Goal: Communication & Community: Answer question/provide support

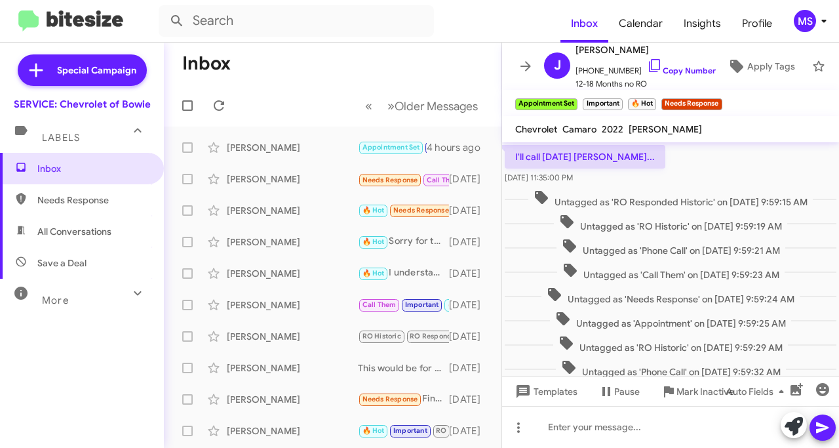
scroll to position [540, 0]
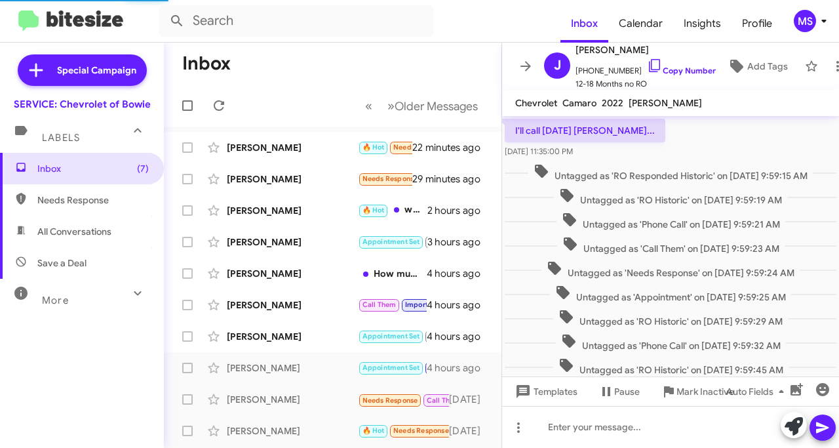
scroll to position [514, 0]
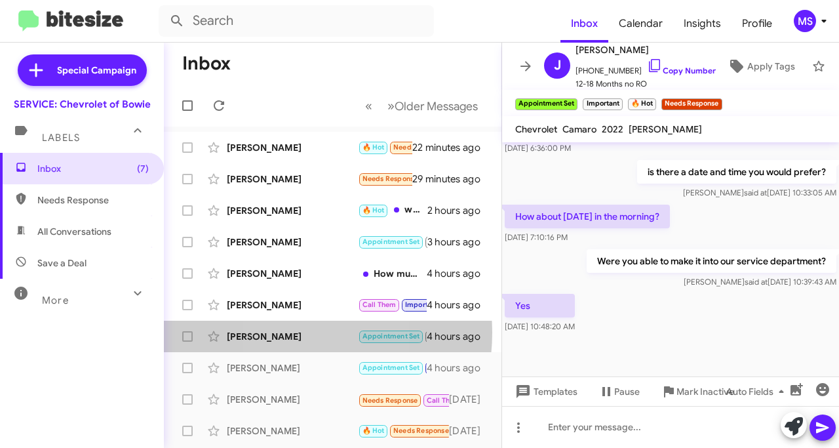
click at [284, 333] on div "[PERSON_NAME]" at bounding box center [292, 336] width 131 height 13
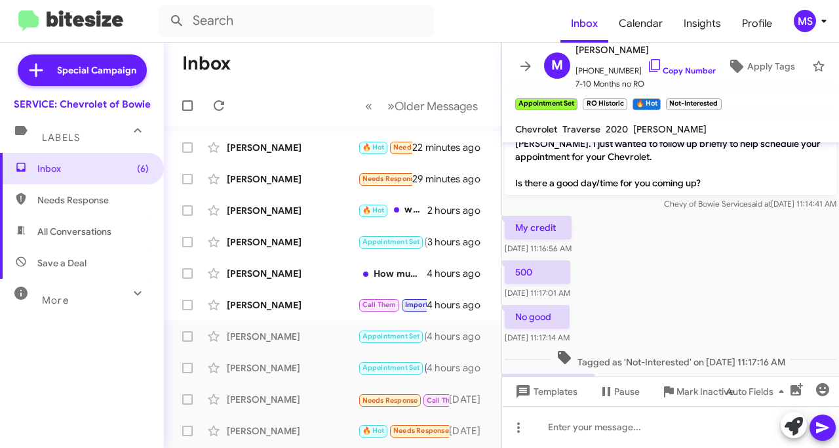
scroll to position [664, 0]
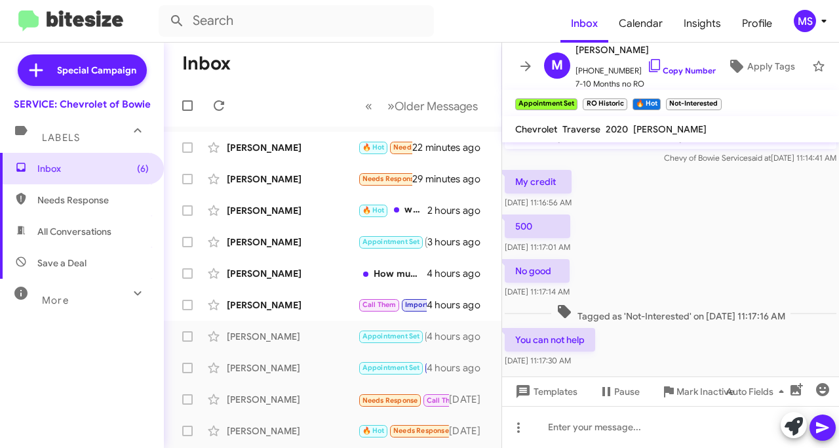
click at [0, 0] on icon at bounding box center [0, 0] width 0 height 0
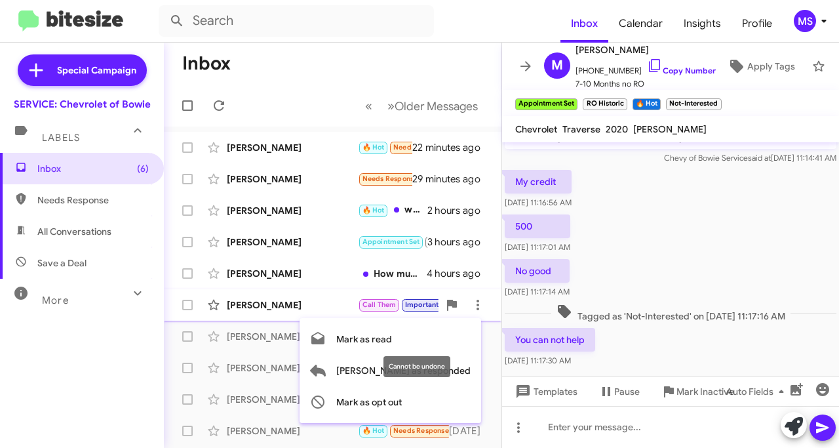
click at [402, 402] on span "Mark as opt out" at bounding box center [369, 401] width 66 height 31
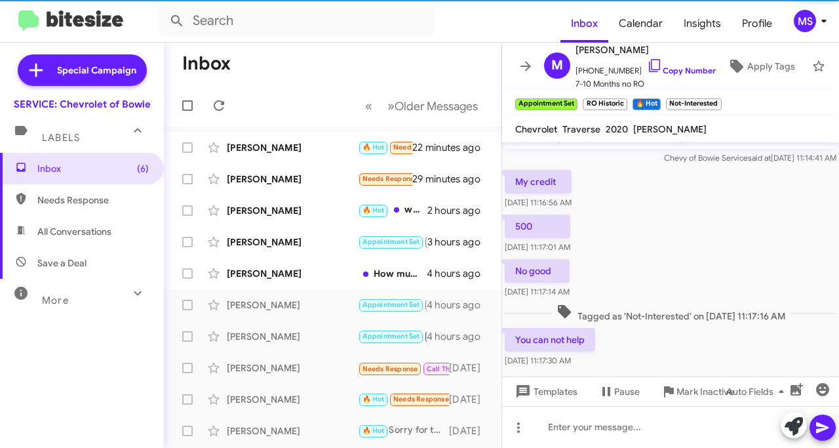
click at [265, 268] on div "[PERSON_NAME]" at bounding box center [292, 273] width 131 height 13
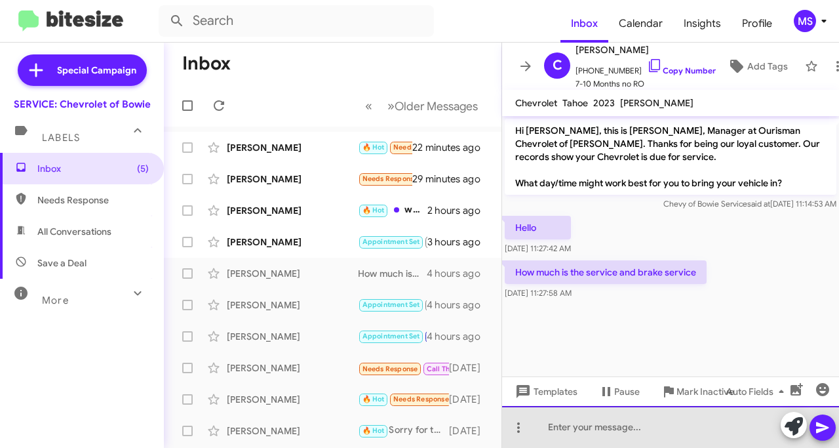
drag, startPoint x: 623, startPoint y: 426, endPoint x: 605, endPoint y: 406, distance: 26.9
click at [624, 426] on div at bounding box center [670, 427] width 337 height 42
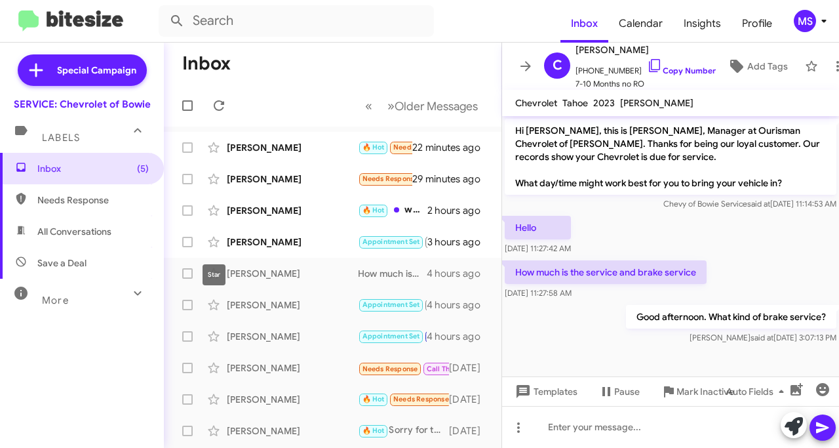
click at [239, 238] on div "[PERSON_NAME]" at bounding box center [292, 241] width 131 height 13
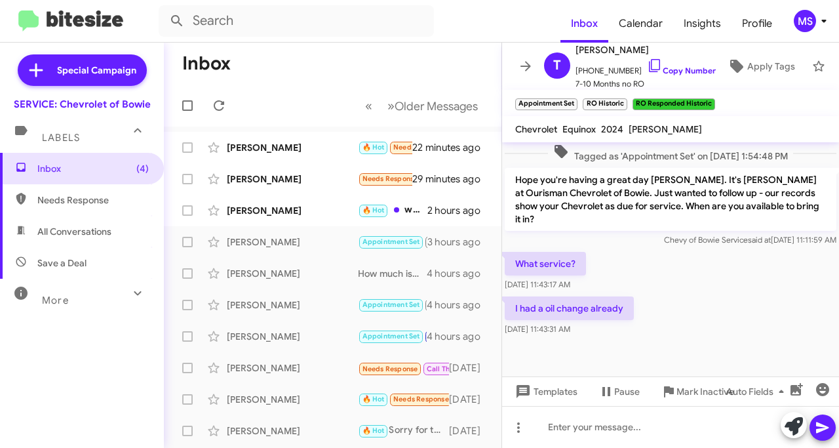
scroll to position [447, 0]
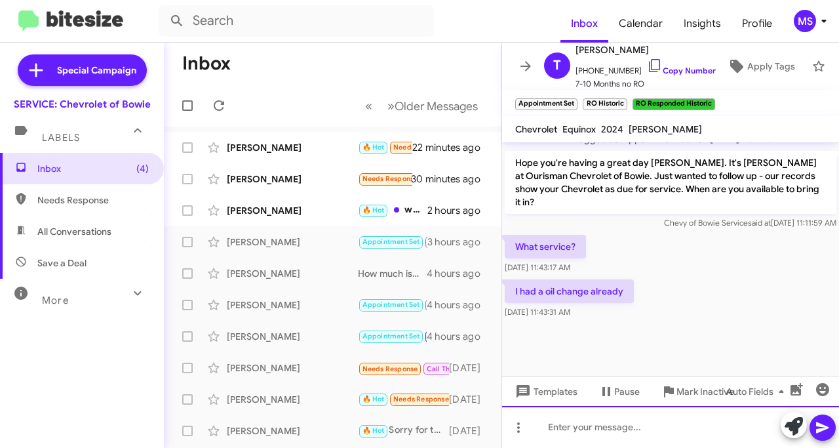
click at [655, 418] on div at bounding box center [670, 427] width 337 height 42
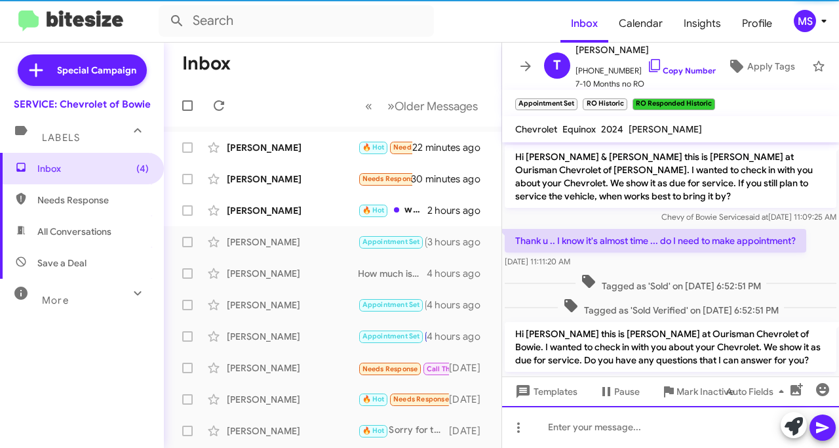
scroll to position [66, 0]
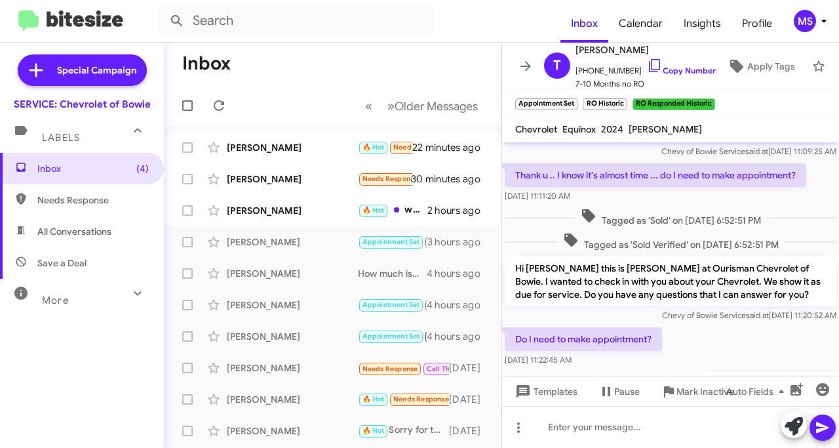
click at [307, 213] on div "[PERSON_NAME]" at bounding box center [292, 210] width 131 height 13
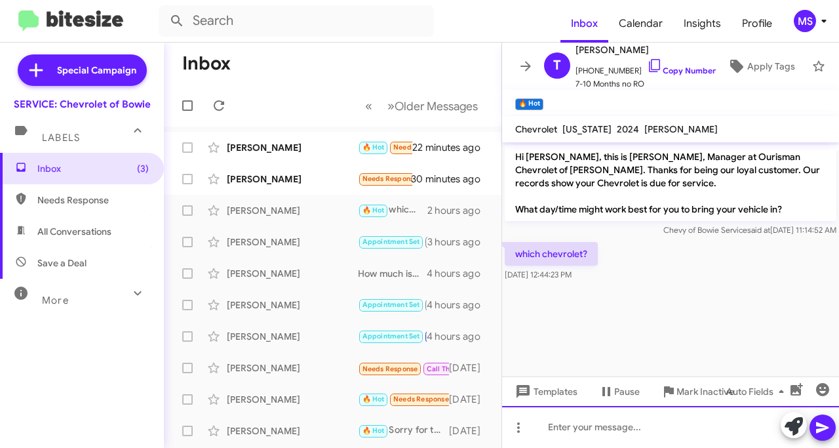
click at [605, 422] on div at bounding box center [670, 427] width 337 height 42
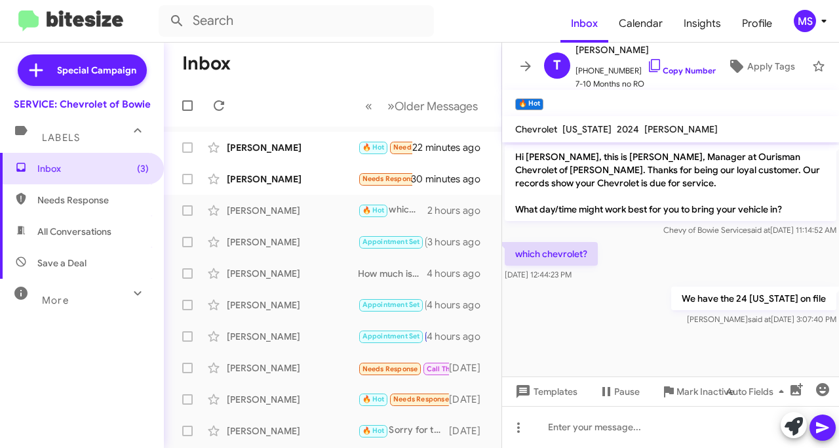
click at [247, 166] on div "[PERSON_NAME] Needs Response Im not looking to buy . I just wanna sell wanna 30…" at bounding box center [332, 179] width 317 height 26
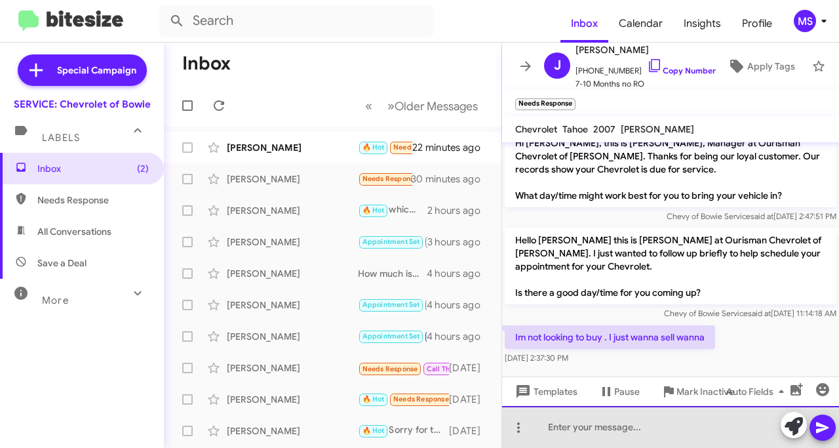
click at [662, 410] on div at bounding box center [670, 427] width 337 height 42
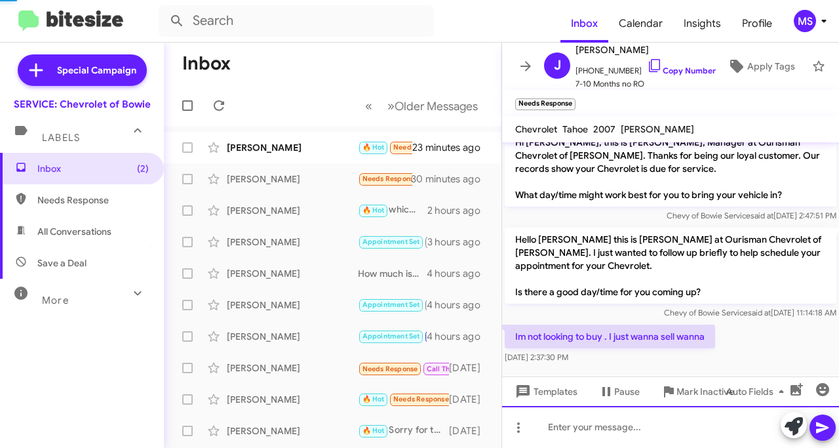
scroll to position [62, 0]
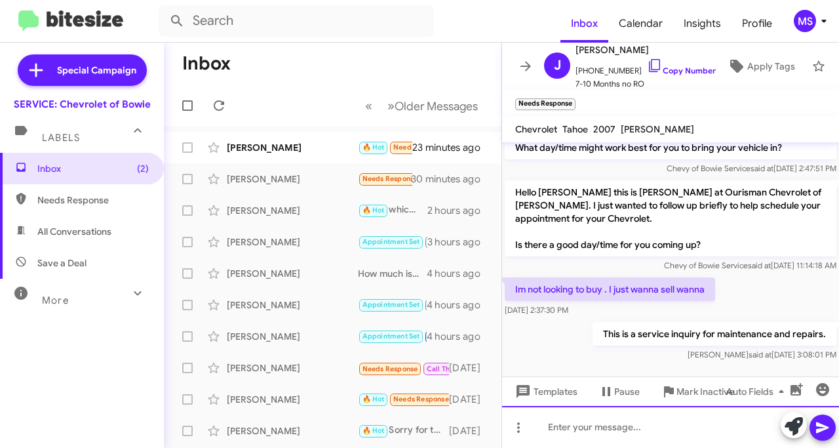
click at [647, 431] on div at bounding box center [670, 427] width 337 height 42
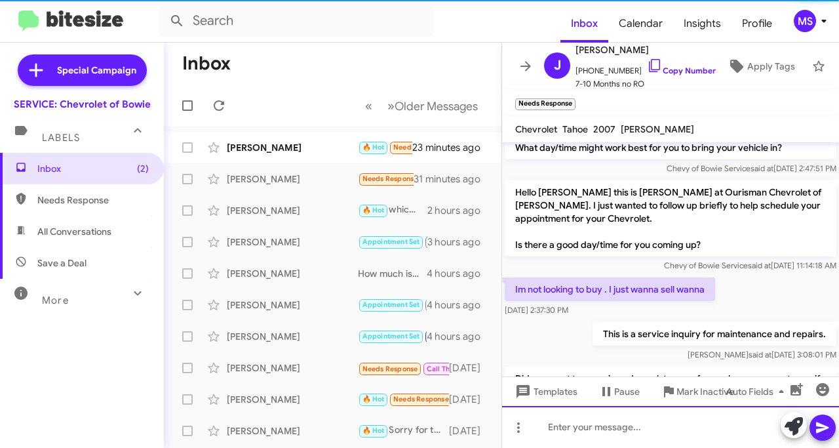
scroll to position [123, 0]
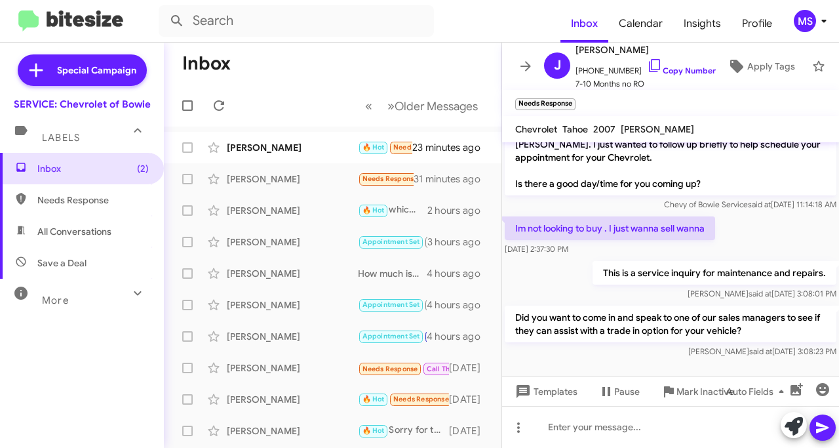
click at [285, 151] on div "[PERSON_NAME]" at bounding box center [292, 147] width 131 height 13
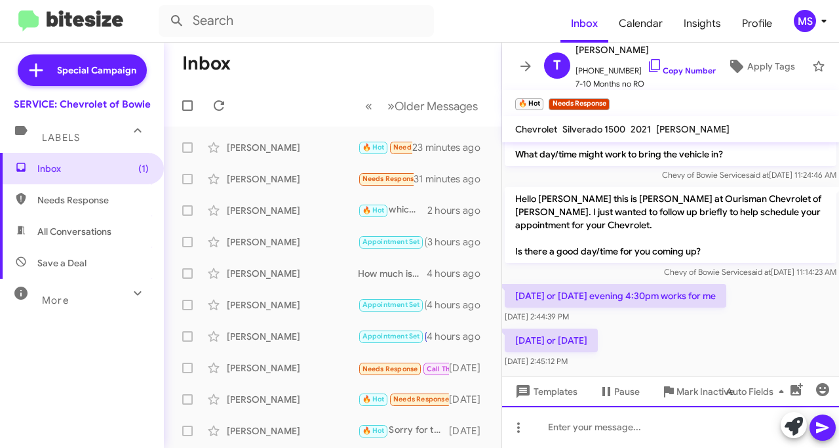
click at [638, 420] on div at bounding box center [670, 427] width 337 height 42
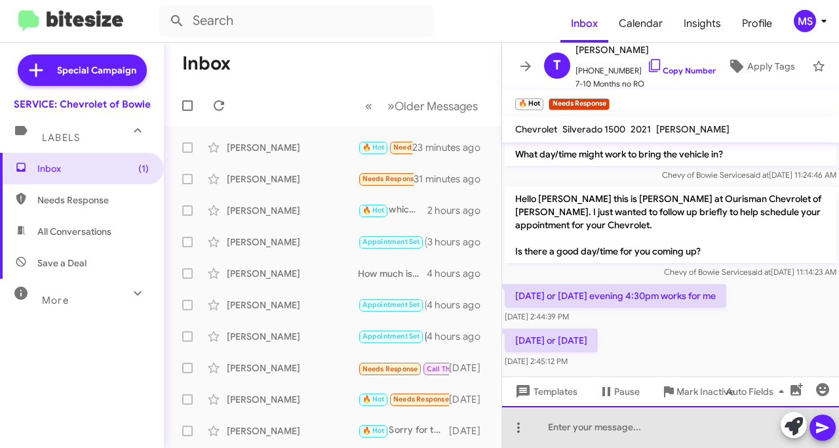
click at [638, 420] on div at bounding box center [670, 427] width 337 height 42
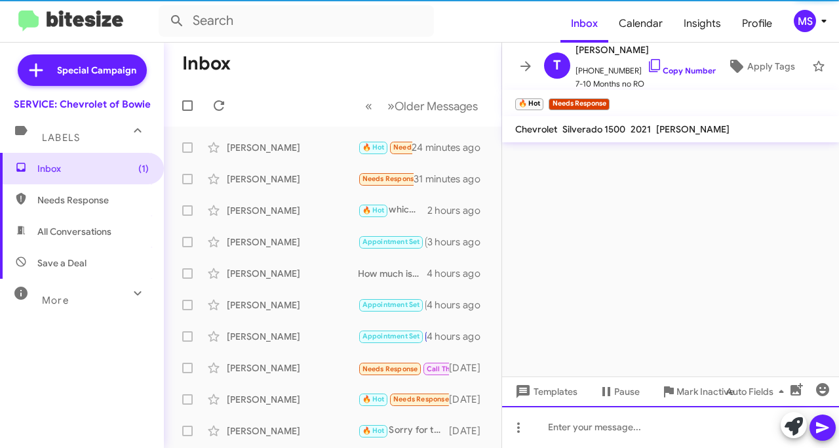
scroll to position [0, 0]
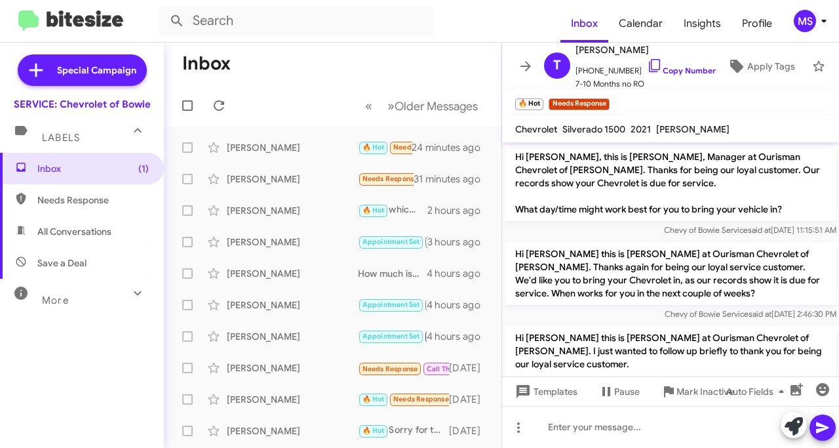
click at [687, 66] on link "Copy Number" at bounding box center [681, 71] width 69 height 10
